Goal: Browse casually: Explore the website without a specific task or goal

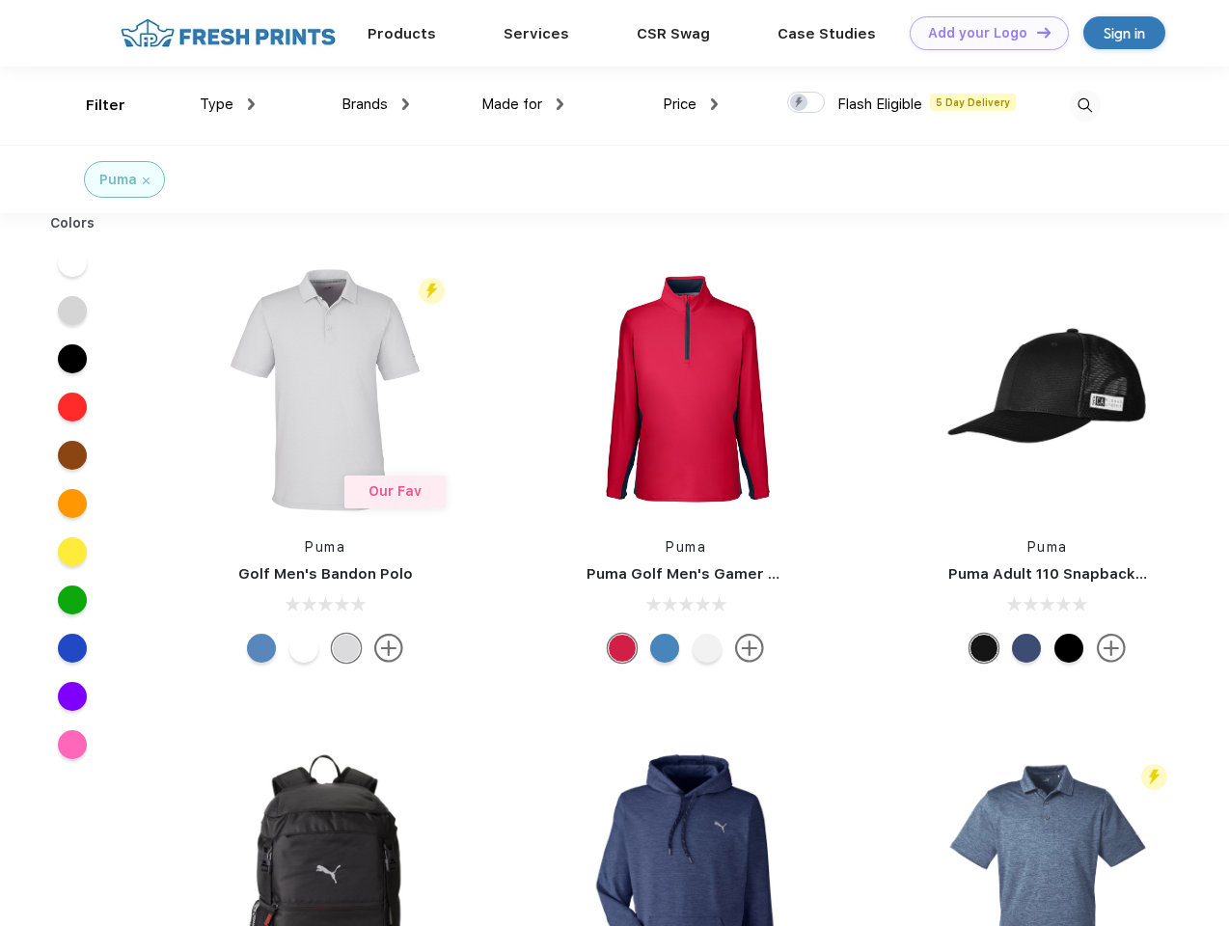
click at [982, 33] on link "Add your Logo Design Tool" at bounding box center [988, 33] width 159 height 34
click at [0, 0] on div "Design Tool" at bounding box center [0, 0] width 0 height 0
click at [1035, 32] on link "Add your Logo Design Tool" at bounding box center [988, 33] width 159 height 34
click at [93, 105] on div "Filter" at bounding box center [106, 106] width 40 height 22
click at [228, 104] on span "Type" at bounding box center [217, 103] width 34 height 17
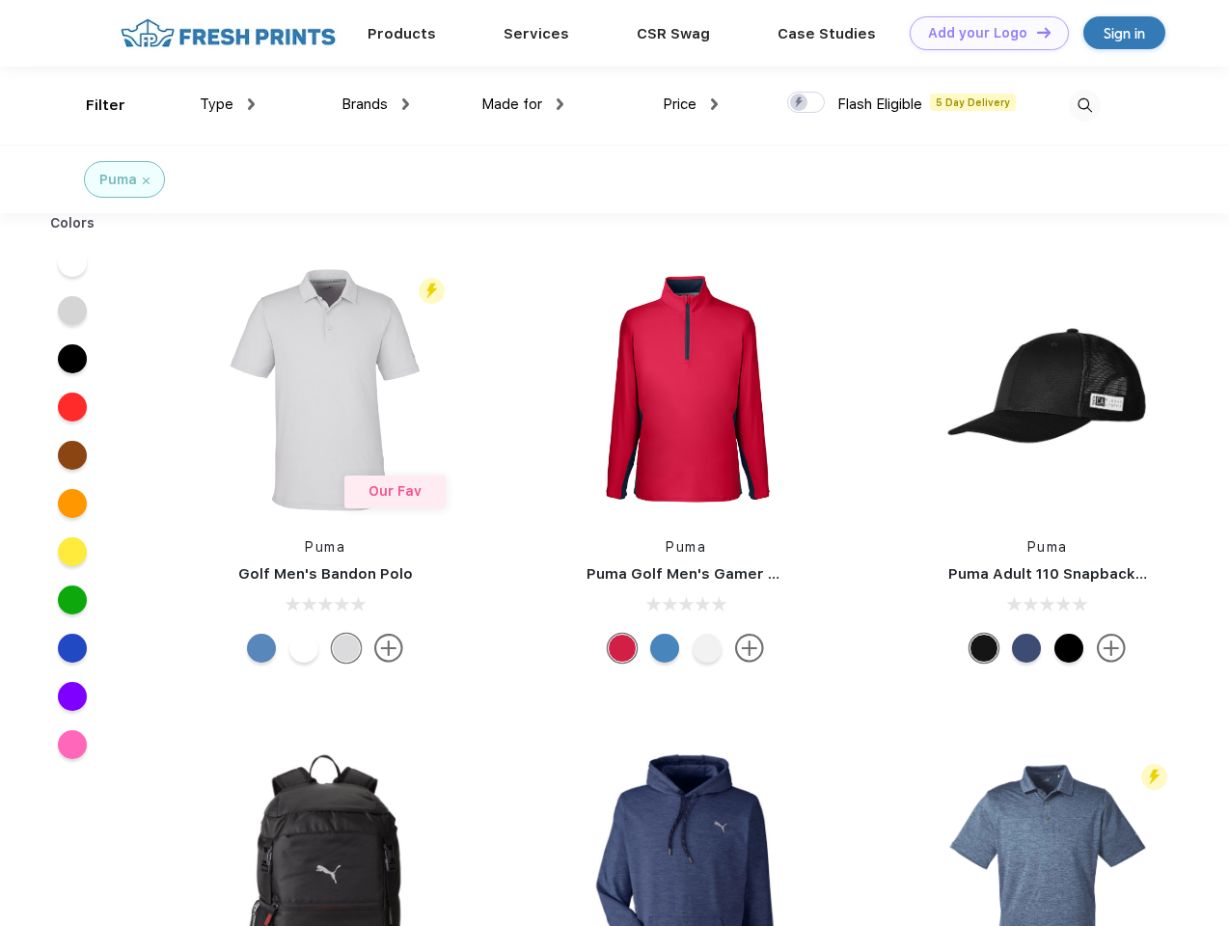
click at [375, 104] on span "Brands" at bounding box center [364, 103] width 46 height 17
click at [523, 104] on span "Made for" at bounding box center [511, 103] width 61 height 17
click at [691, 104] on span "Price" at bounding box center [680, 103] width 34 height 17
click at [806, 103] on div at bounding box center [806, 102] width 38 height 21
click at [800, 103] on input "checkbox" at bounding box center [793, 97] width 13 height 13
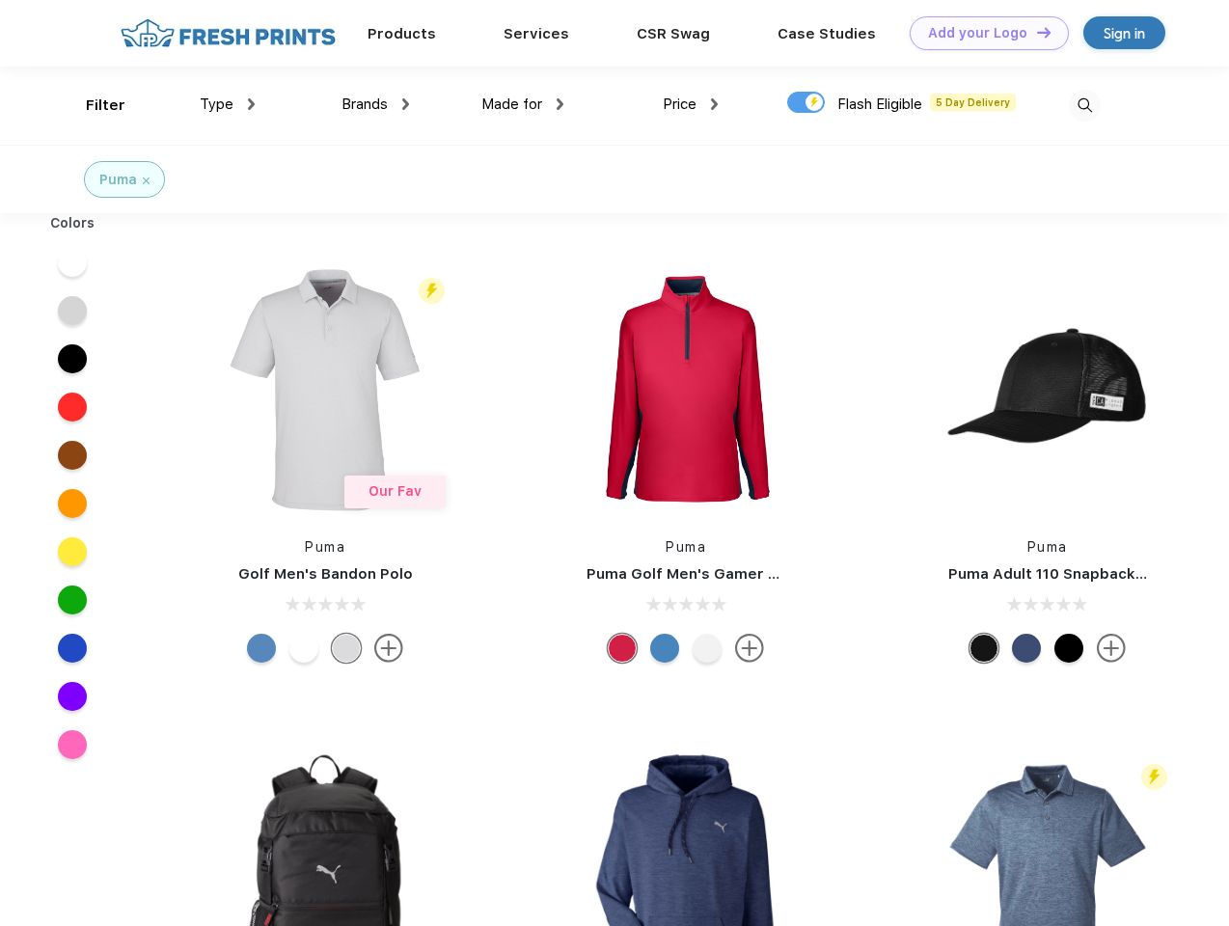
click at [1084, 105] on img at bounding box center [1085, 106] width 32 height 32
